Goal: Browse casually

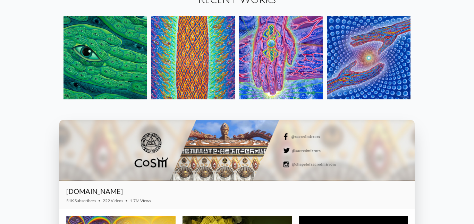
scroll to position [749, 0]
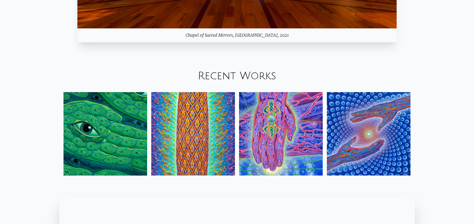
scroll to position [710, 0]
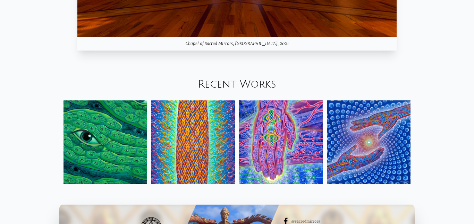
click at [194, 173] on img at bounding box center [193, 143] width 84 height 84
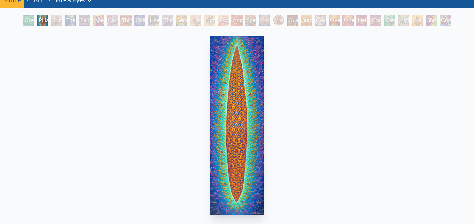
scroll to position [31, 0]
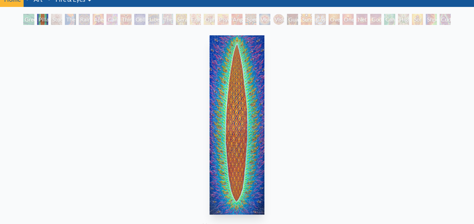
click at [68, 19] on div "The Torch" at bounding box center [70, 19] width 11 height 11
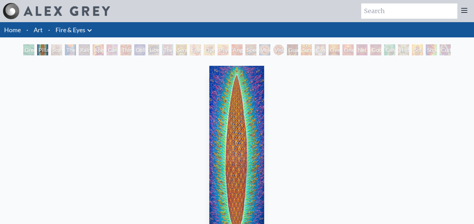
click at [55, 6] on img at bounding box center [67, 11] width 86 height 10
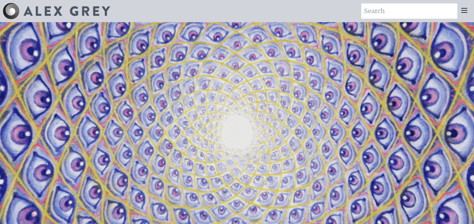
scroll to position [934, 0]
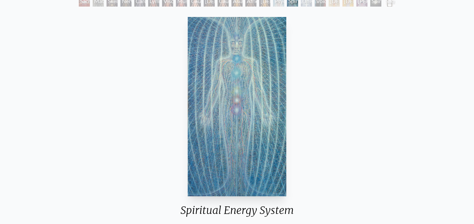
scroll to position [51, 0]
